Goal: Contribute content: Add original content to the website for others to see

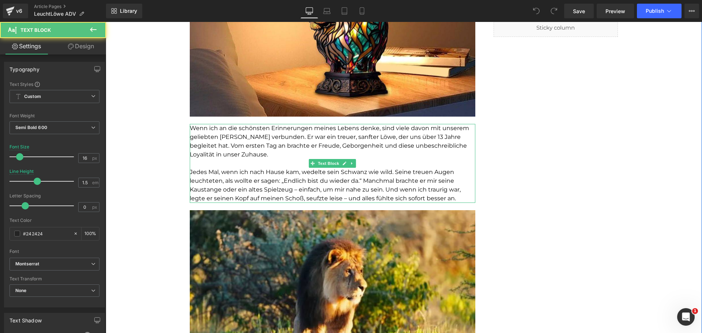
click at [281, 142] on span "Wenn ich an die schönsten Erinnerungen meines Lebens denke, sind viele davon mi…" at bounding box center [330, 141] width 280 height 33
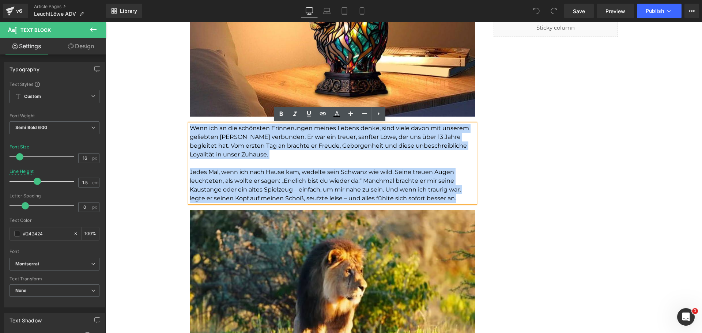
drag, startPoint x: 188, startPoint y: 129, endPoint x: 452, endPoint y: 198, distance: 272.6
click at [452, 198] on div "Wenn ich an die schönsten Erinnerungen meines Lebens denke, sind viele davon mi…" at bounding box center [333, 163] width 286 height 79
copy div "Wenn ich an die schönsten Erinnerungen meines Lebens denke, sind viele davon mi…"
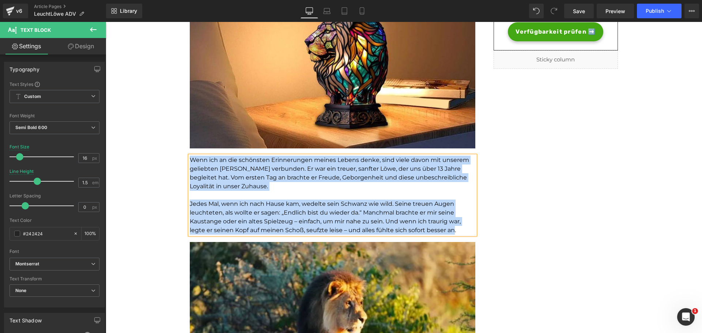
scroll to position [165, 0]
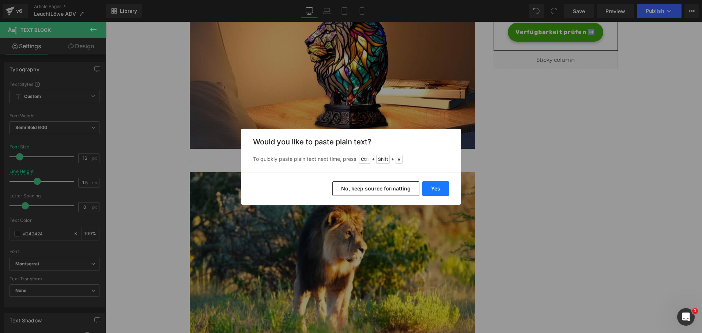
click at [430, 190] on button "Yes" at bounding box center [436, 188] width 27 height 15
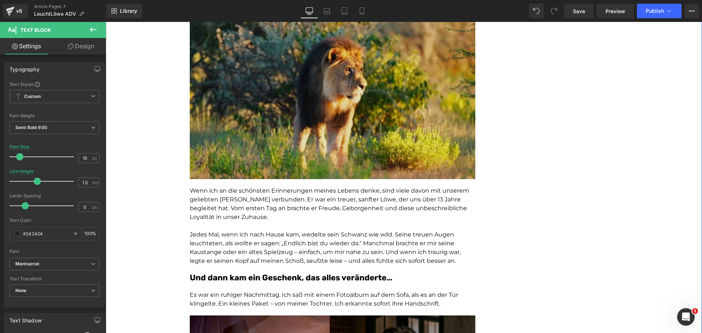
scroll to position [382, 0]
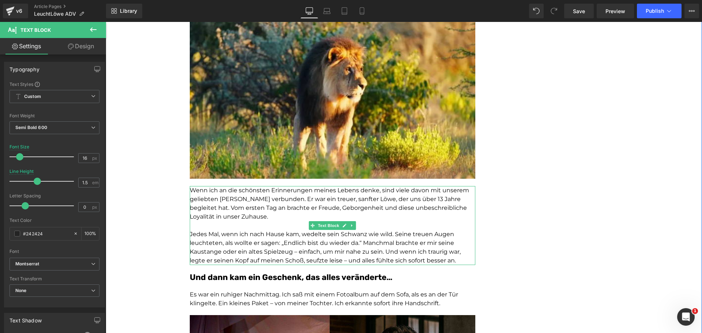
click at [310, 210] on p "Wenn ich an die schönsten Erinnerungen meines Lebens denke, sind viele davon mi…" at bounding box center [333, 203] width 286 height 35
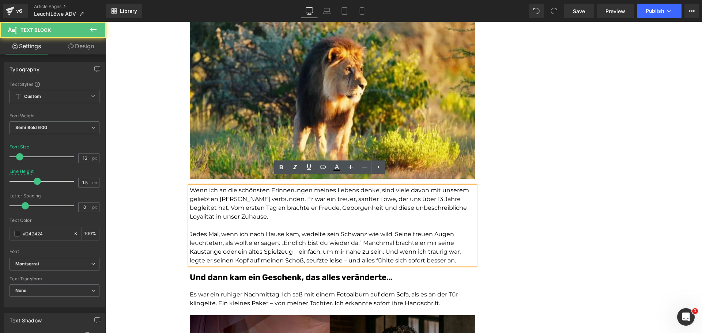
click at [308, 230] on p "Jedes Mal, wenn ich nach Hause kam, wedelte sein Schwanz wie wild. Seine treuen…" at bounding box center [333, 247] width 286 height 35
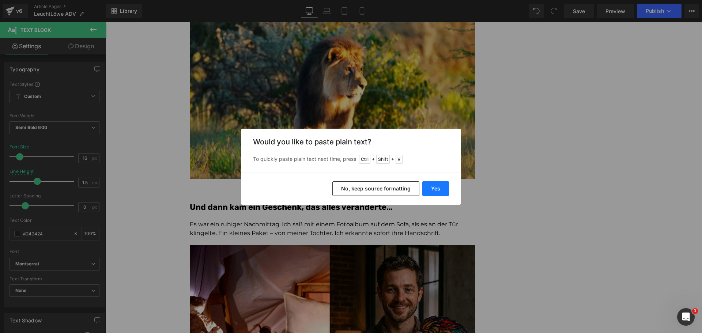
click at [436, 192] on button "Yes" at bounding box center [436, 188] width 27 height 15
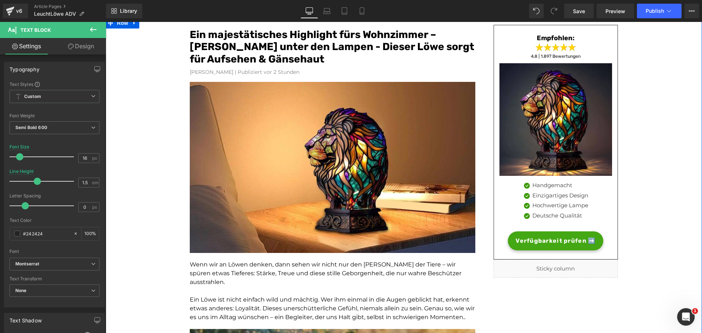
scroll to position [0, 0]
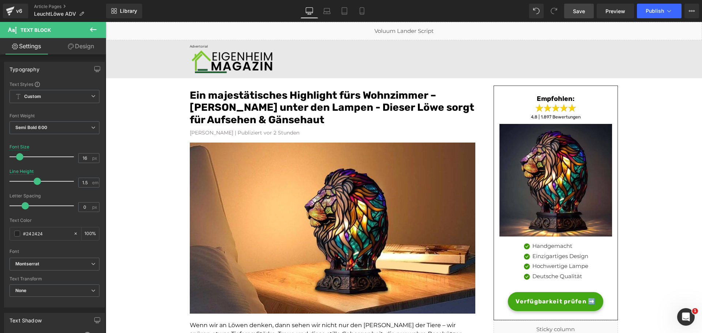
click at [581, 11] on span "Save" at bounding box center [579, 11] width 12 height 8
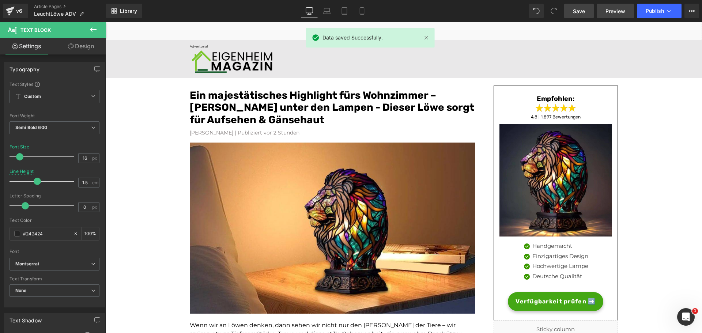
click at [619, 11] on span "Preview" at bounding box center [616, 11] width 20 height 8
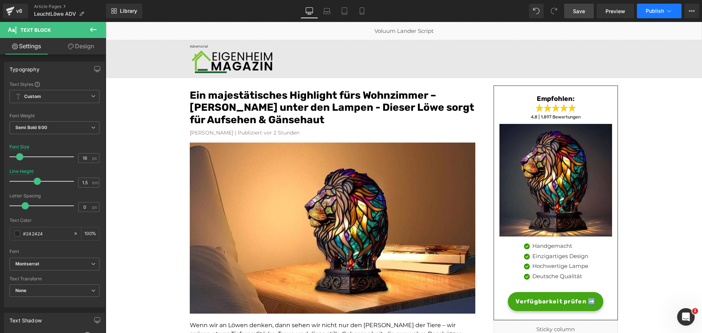
click at [663, 7] on button "Publish" at bounding box center [659, 11] width 45 height 15
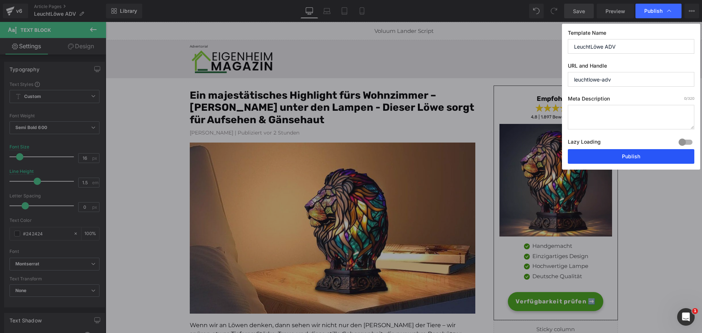
click at [621, 153] on button "Publish" at bounding box center [631, 156] width 127 height 15
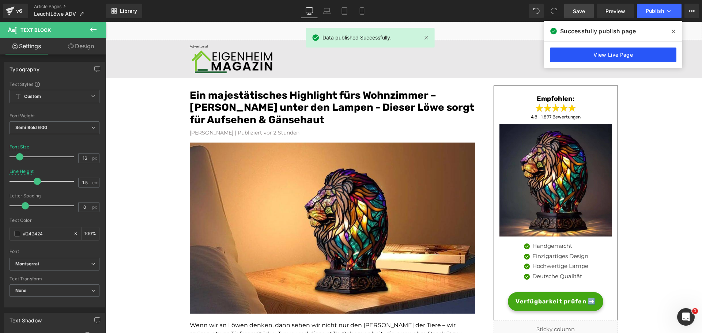
click at [607, 50] on link "View Live Page" at bounding box center [613, 55] width 127 height 15
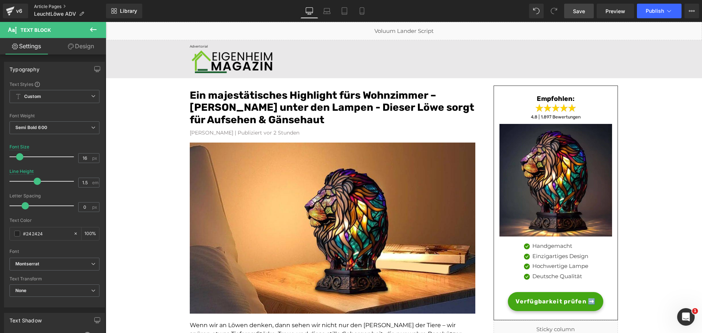
click at [48, 4] on link "Article Pages" at bounding box center [70, 7] width 72 height 6
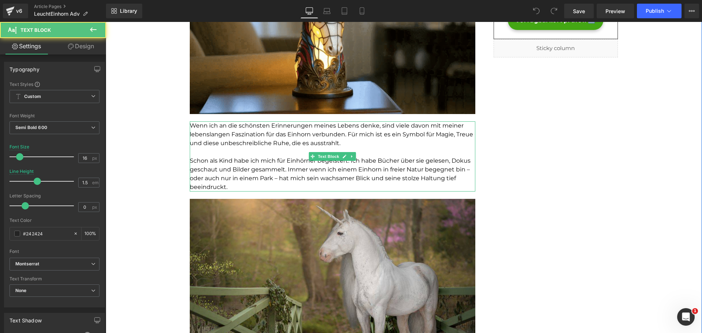
click at [286, 170] on span "Schon als Kind habe ich mich für Einhörner begeistert. Ich habe Bücher über sie…" at bounding box center [330, 173] width 281 height 33
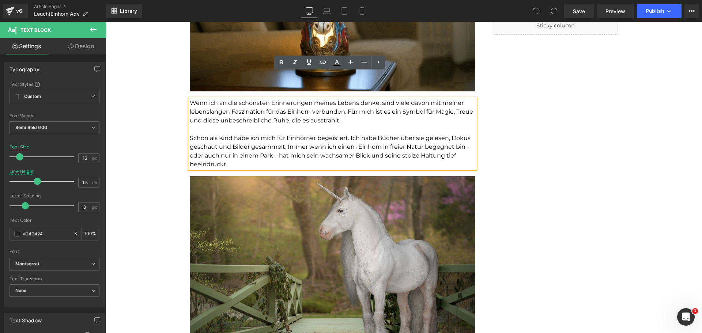
scroll to position [199, 0]
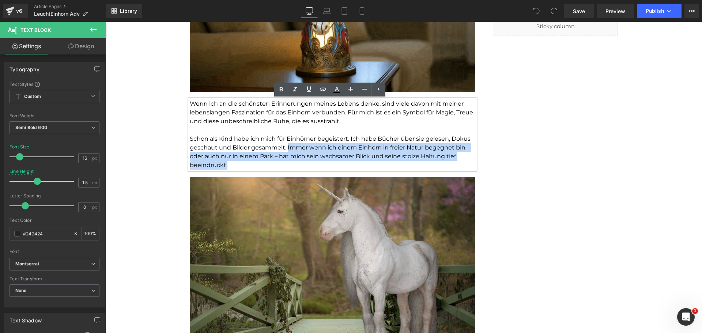
drag, startPoint x: 285, startPoint y: 147, endPoint x: 350, endPoint y: 164, distance: 67.3
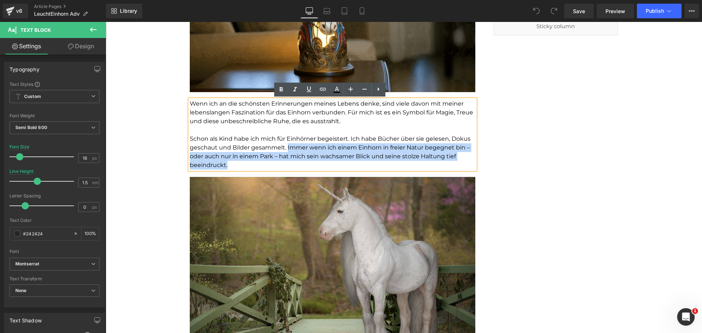
click at [350, 164] on p "Schon als Kind habe ich mich für Einhörner begeistert. Ich habe Bücher über sie…" at bounding box center [333, 152] width 286 height 35
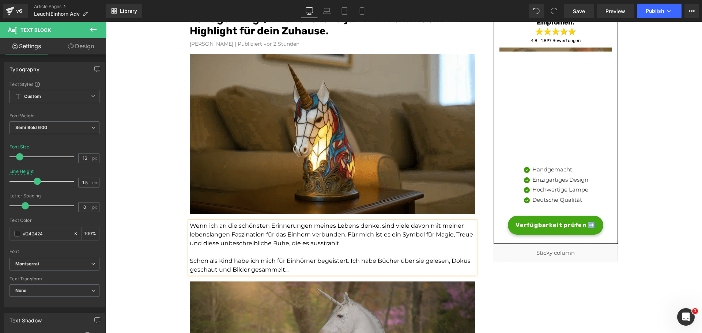
scroll to position [0, 0]
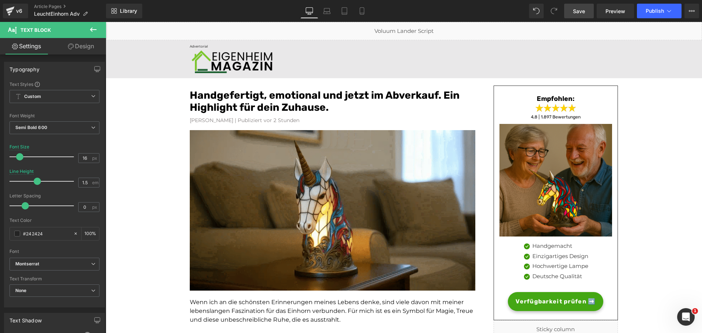
click at [579, 8] on span "Save" at bounding box center [579, 11] width 12 height 8
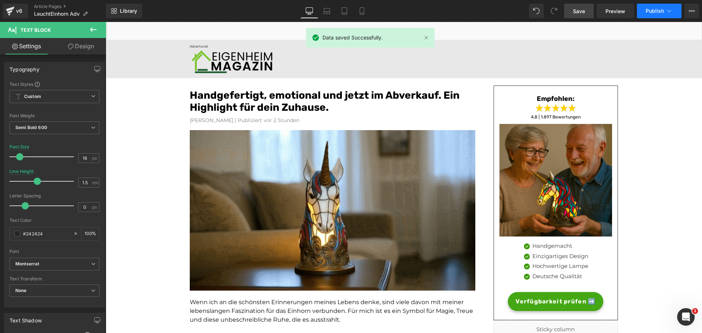
click at [667, 9] on icon at bounding box center [669, 10] width 7 height 7
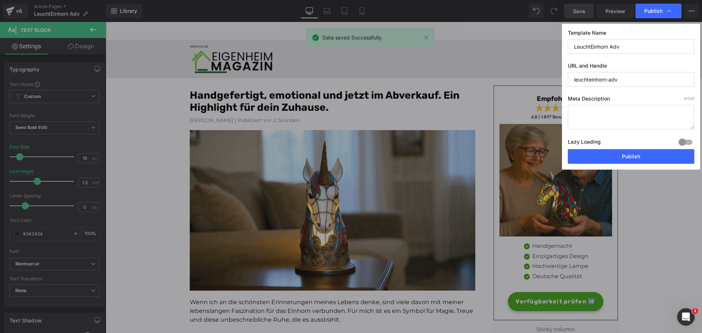
click at [601, 165] on div "Template Name LeuchtEinhorn Adv URL and Handle leuchteinhorn-adv Meta Descripti…" at bounding box center [631, 97] width 138 height 146
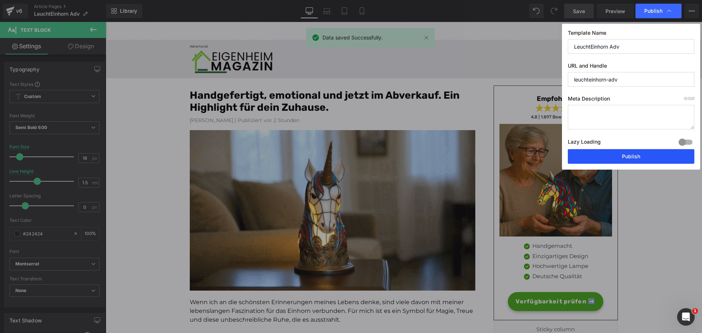
click at [606, 161] on button "Publish" at bounding box center [631, 156] width 127 height 15
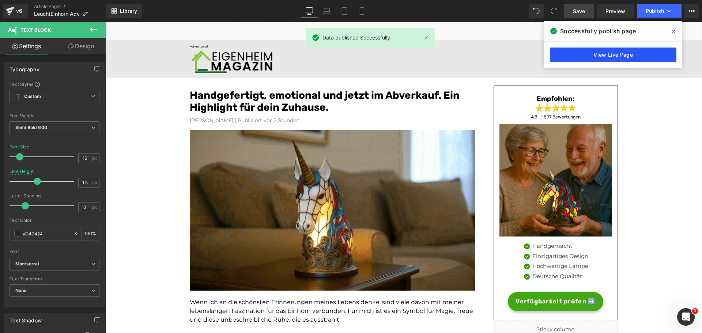
click at [596, 60] on link "View Live Page" at bounding box center [613, 55] width 127 height 15
